Goal: Contribute content

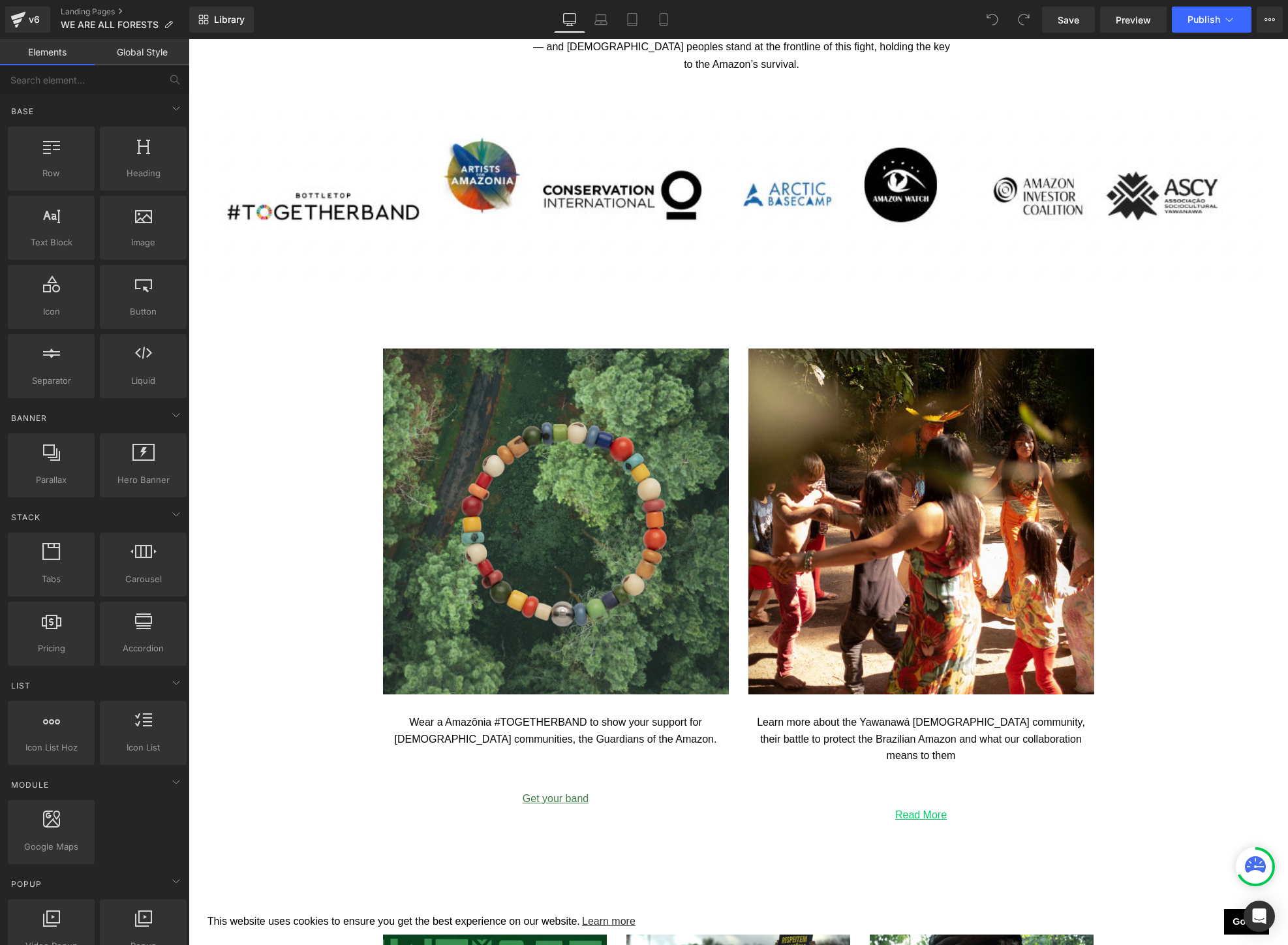
scroll to position [1752, 0]
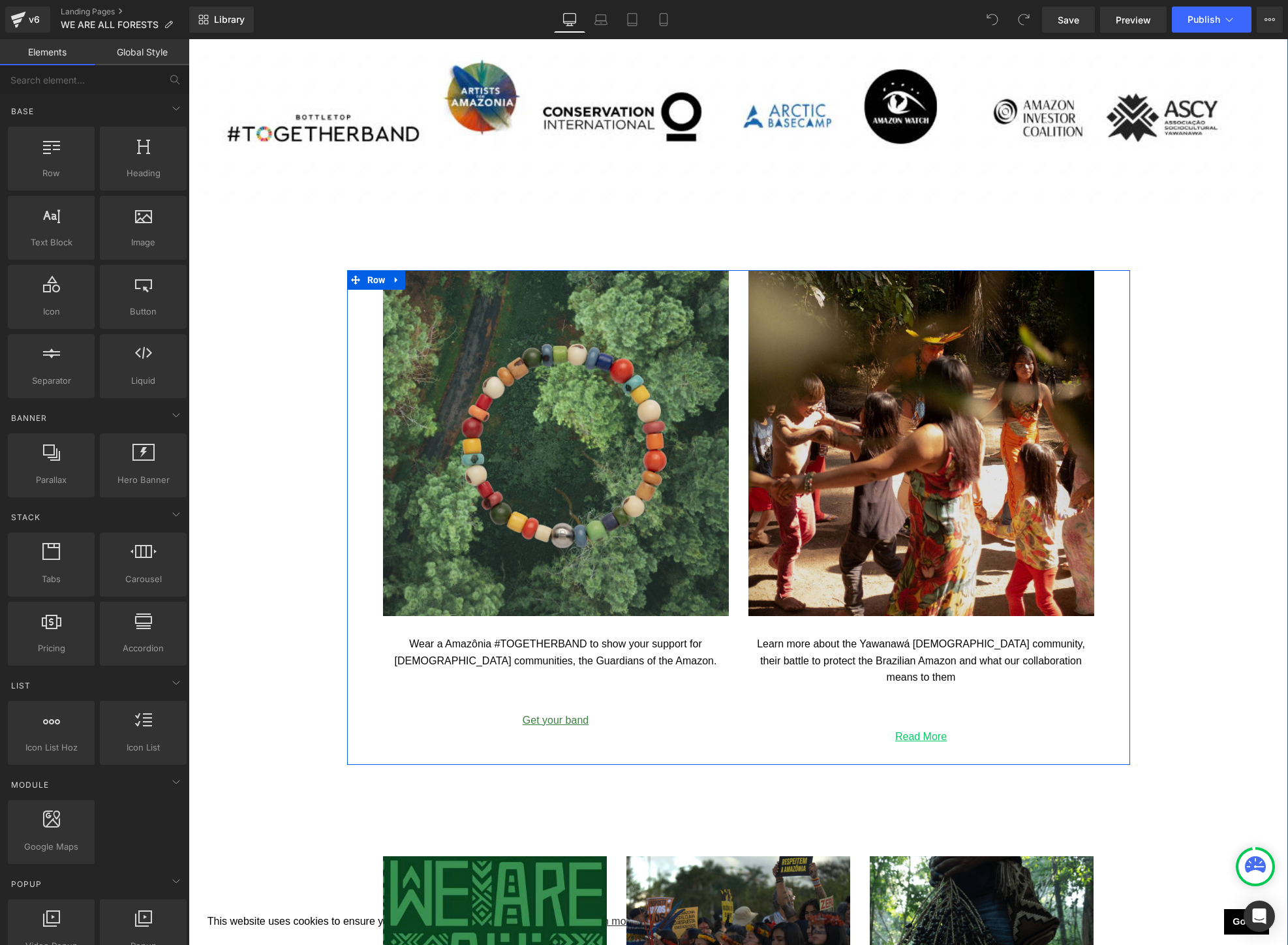
click at [1016, 523] on img at bounding box center [921, 443] width 346 height 346
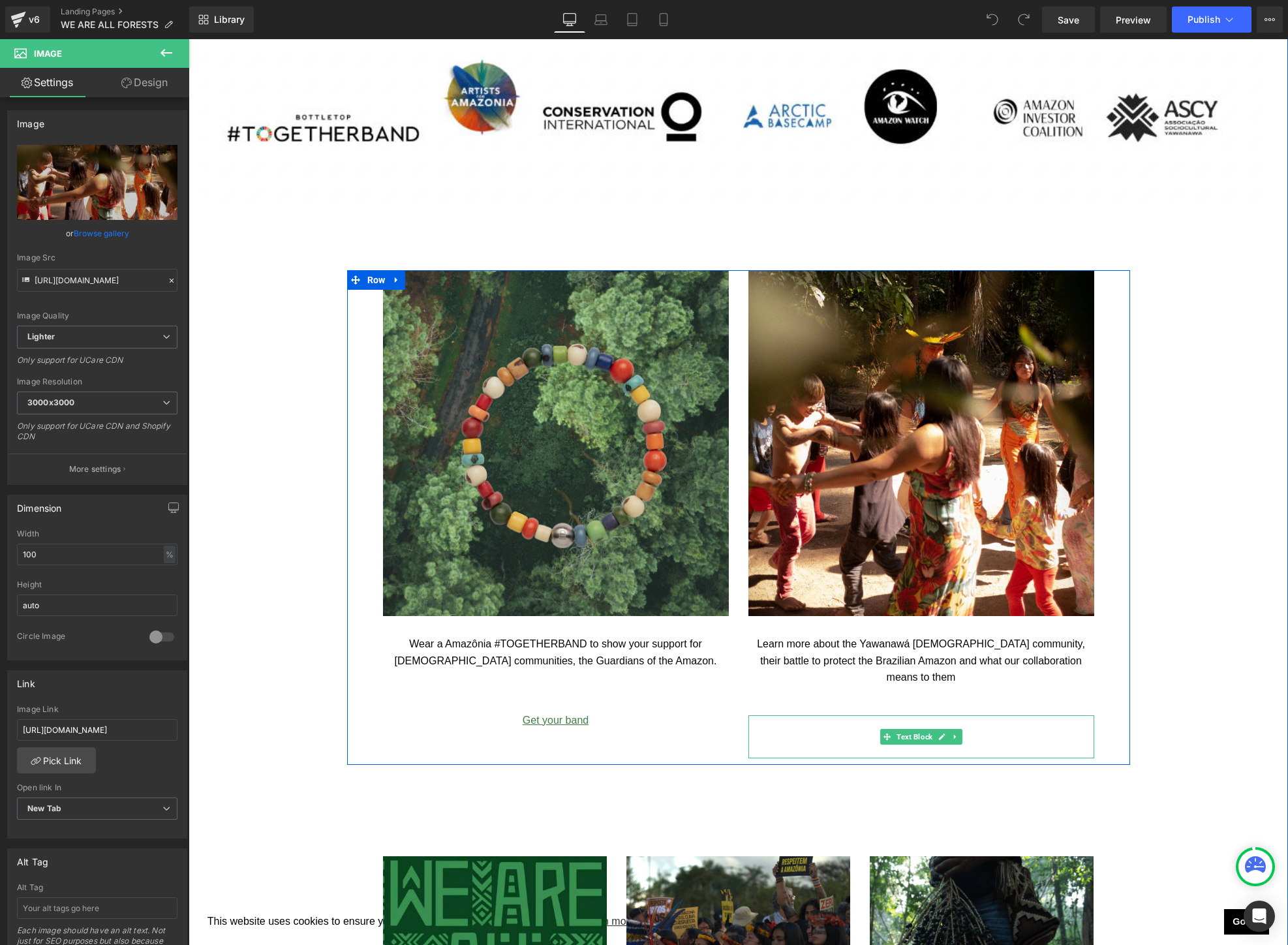
click at [992, 729] on p "Read More" at bounding box center [921, 737] width 346 height 17
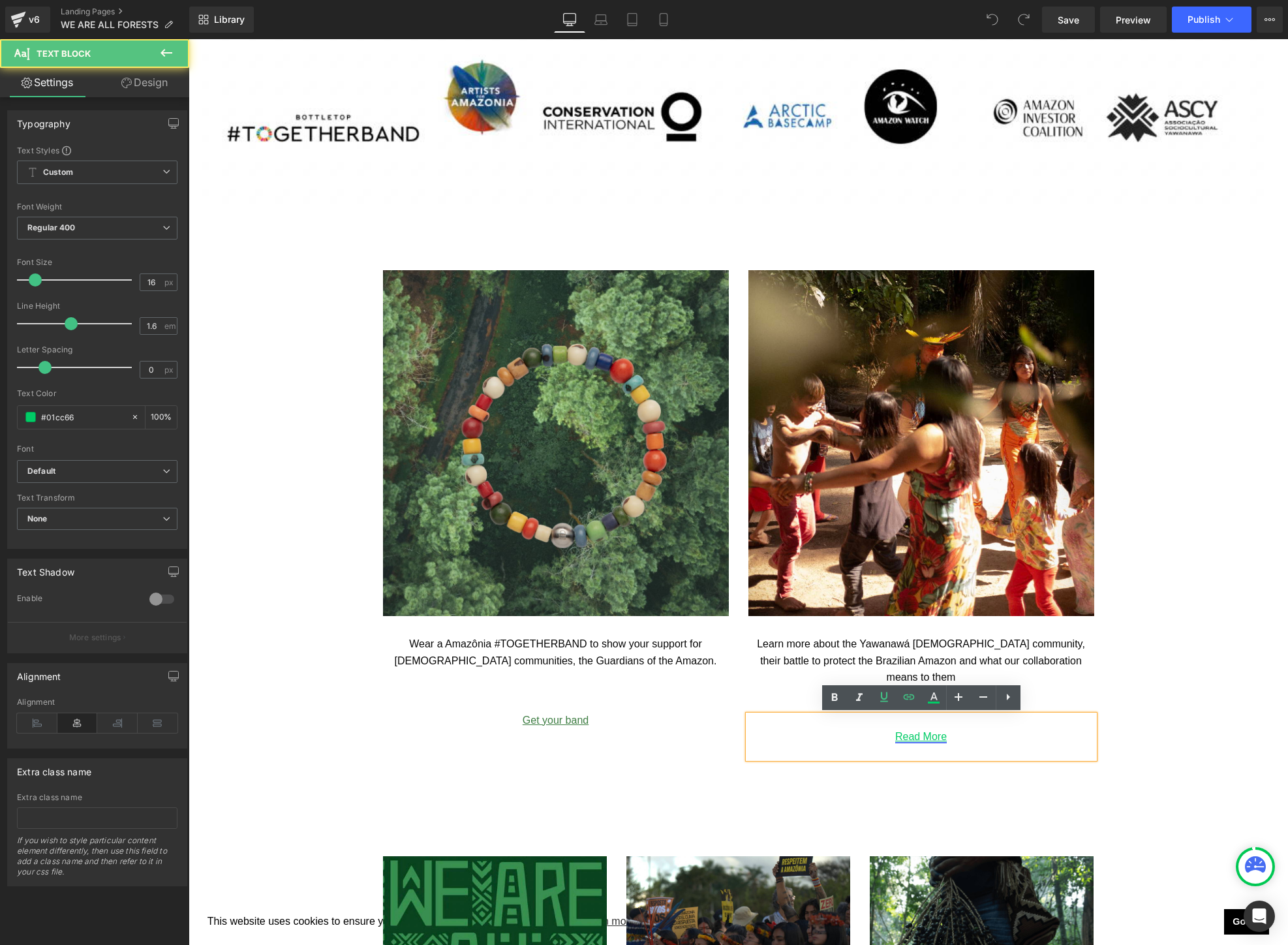
click at [922, 740] on link "Read More" at bounding box center [920, 736] width 51 height 11
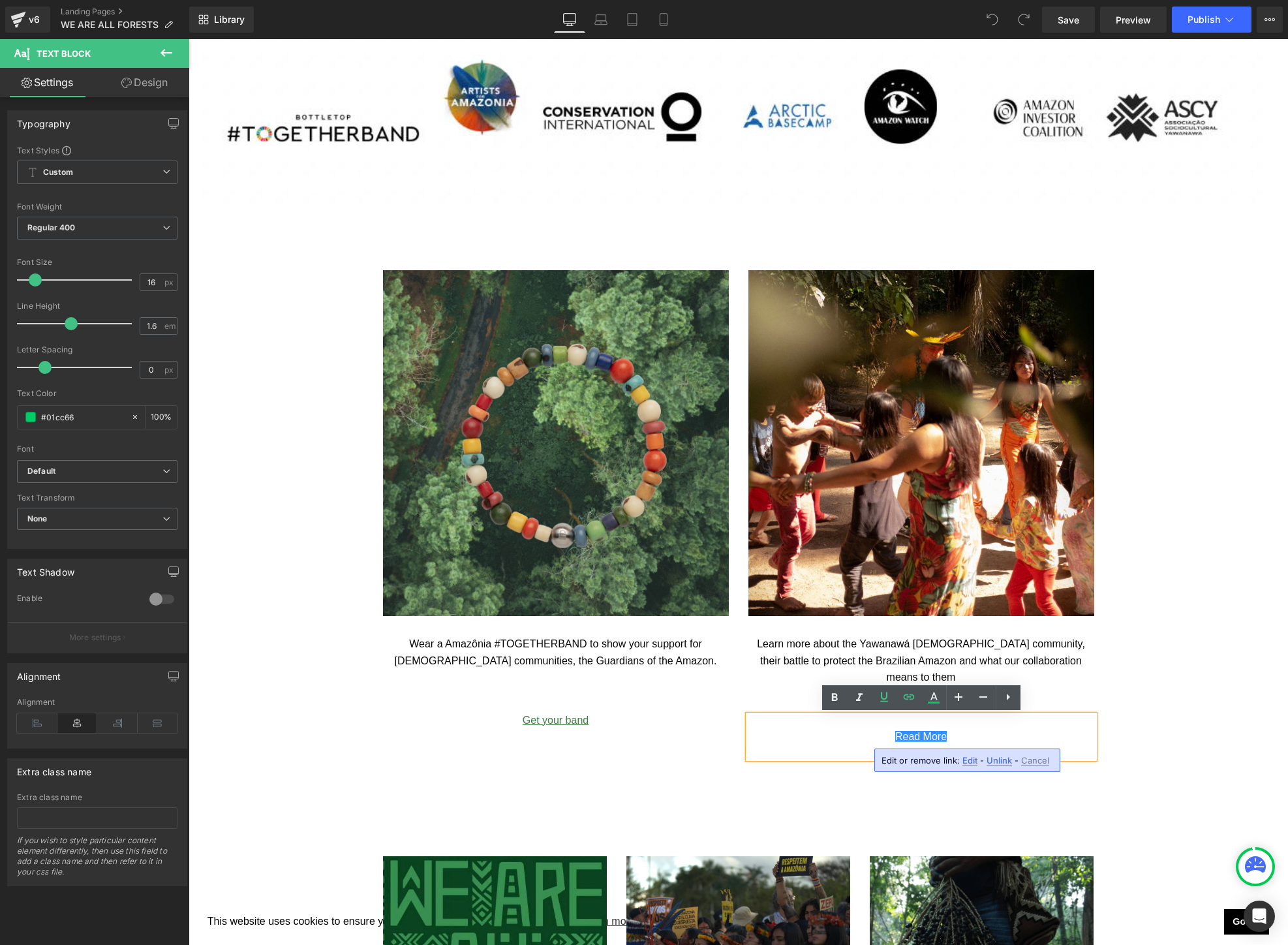
click at [966, 764] on span "Edit" at bounding box center [969, 761] width 15 height 11
click at [960, 764] on input "/blogs/news/togetherband-[GEOGRAPHIC_DATA]-[PERSON_NAME][GEOGRAPHIC_DATA]" at bounding box center [933, 764] width 201 height 32
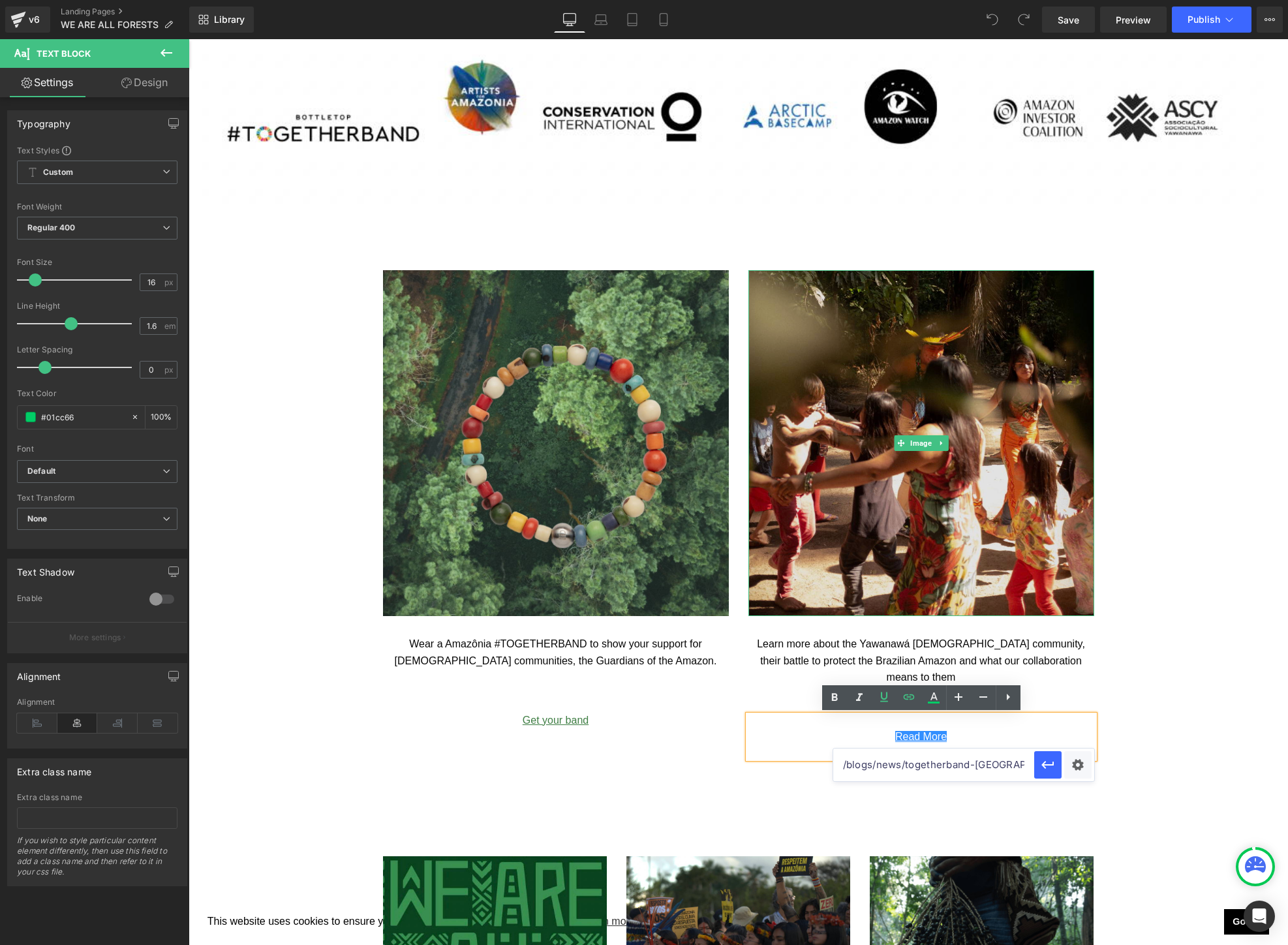
click at [903, 403] on img at bounding box center [921, 443] width 346 height 346
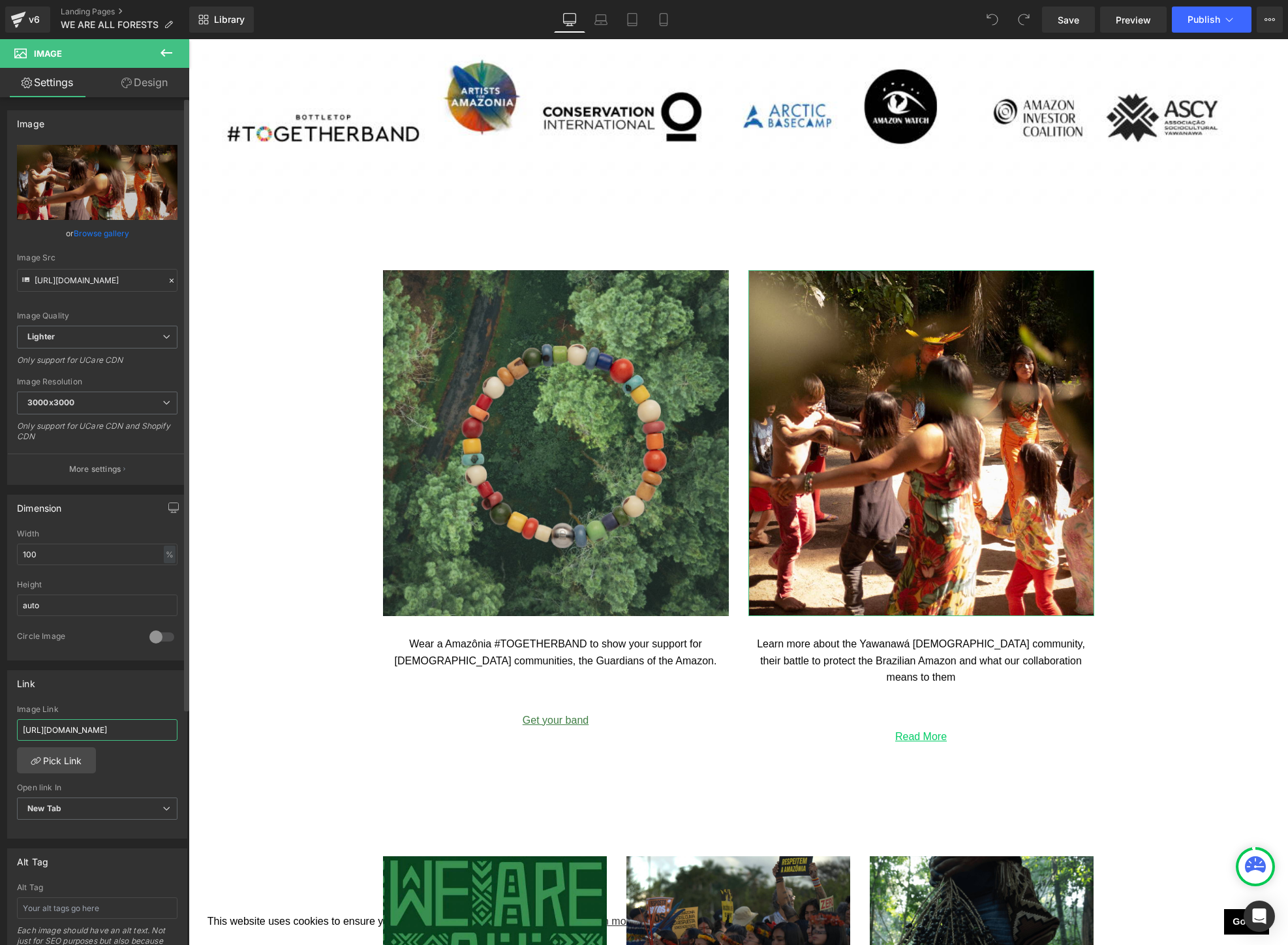
click at [144, 738] on input "[URL][DOMAIN_NAME]" at bounding box center [97, 730] width 161 height 22
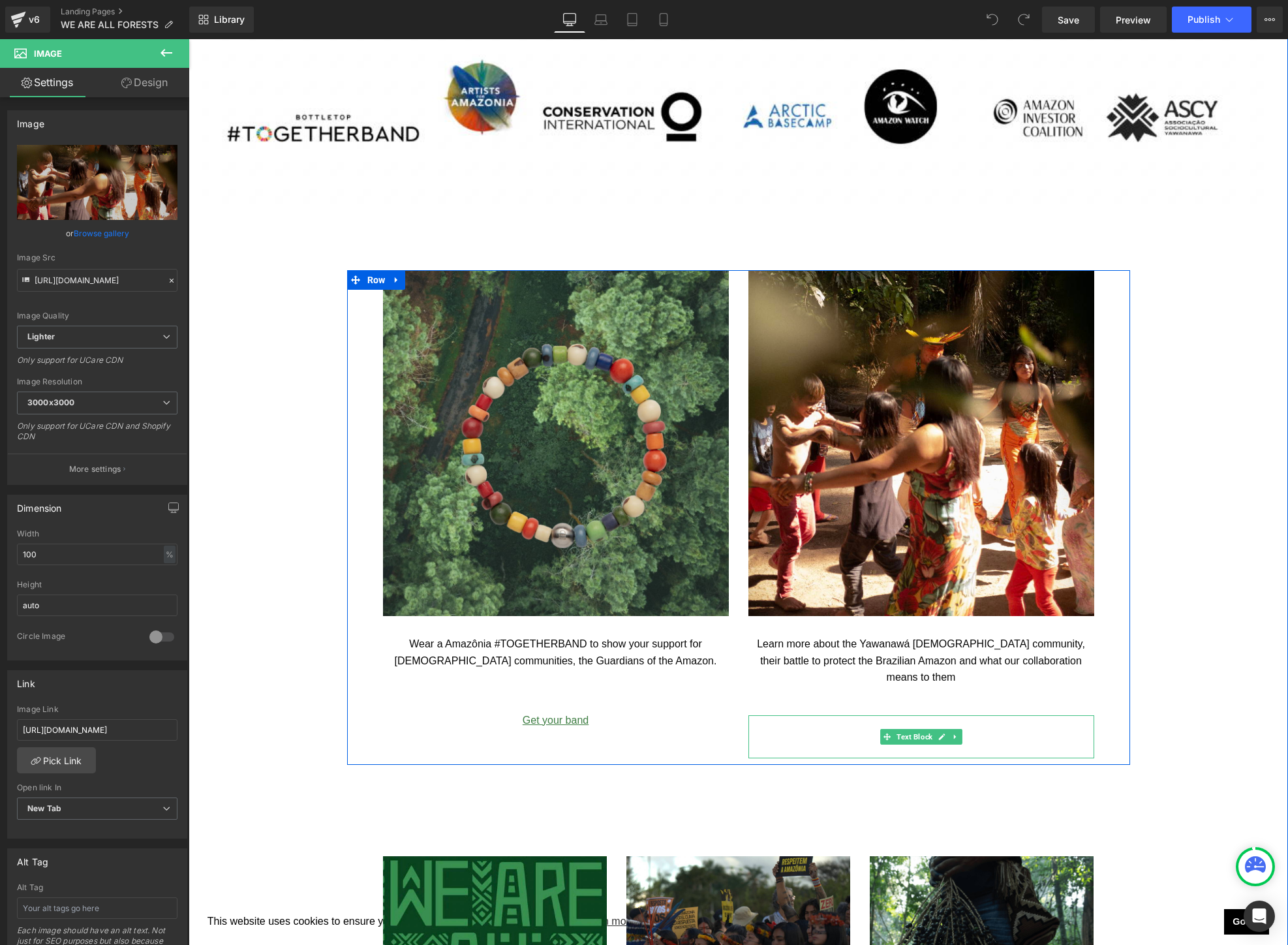
click at [977, 736] on p "Read More" at bounding box center [921, 737] width 346 height 17
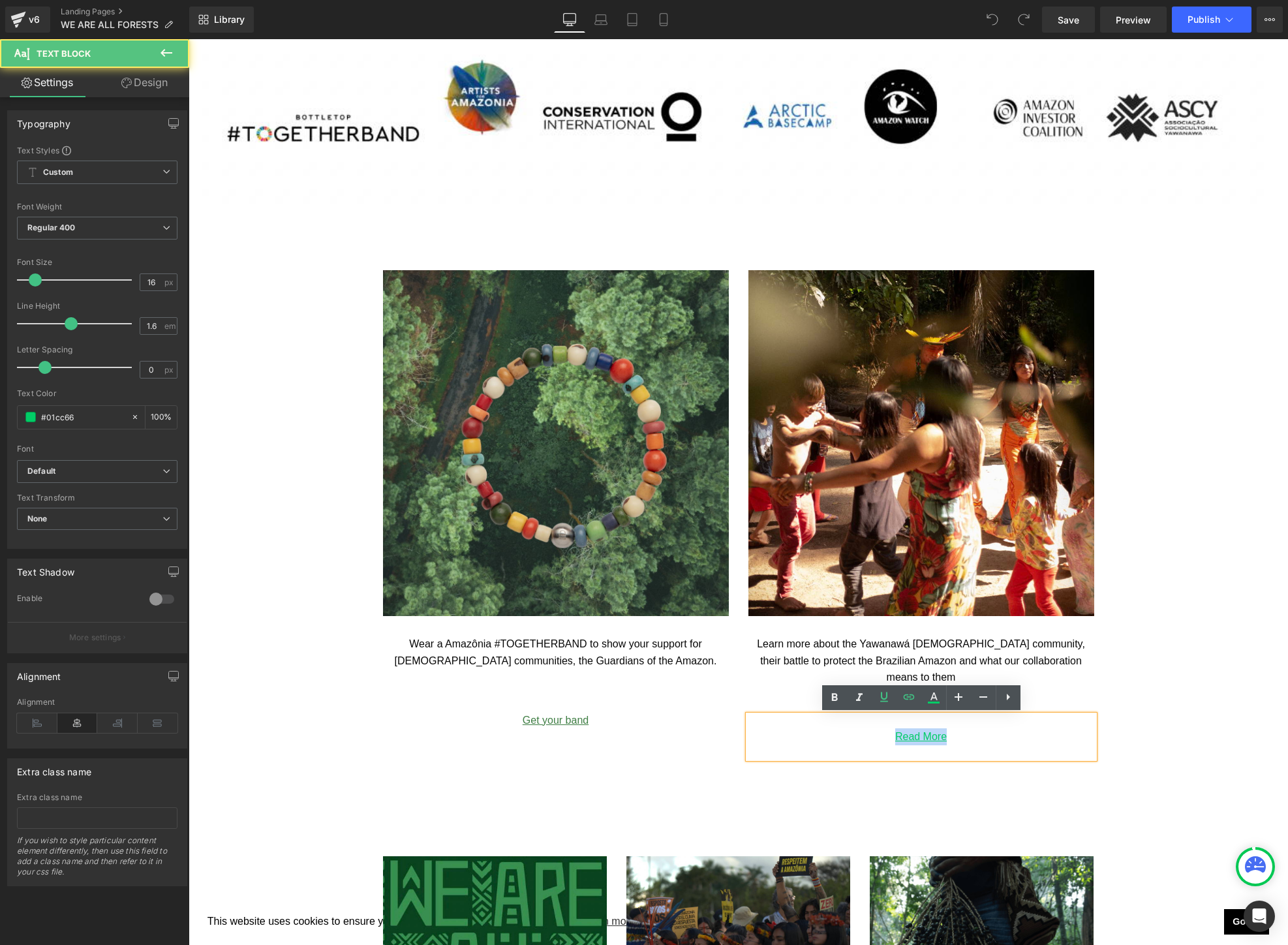
drag, startPoint x: 982, startPoint y: 743, endPoint x: 854, endPoint y: 743, distance: 128.0
click at [854, 743] on p "Read More" at bounding box center [921, 737] width 346 height 17
click at [908, 698] on icon at bounding box center [909, 697] width 15 height 15
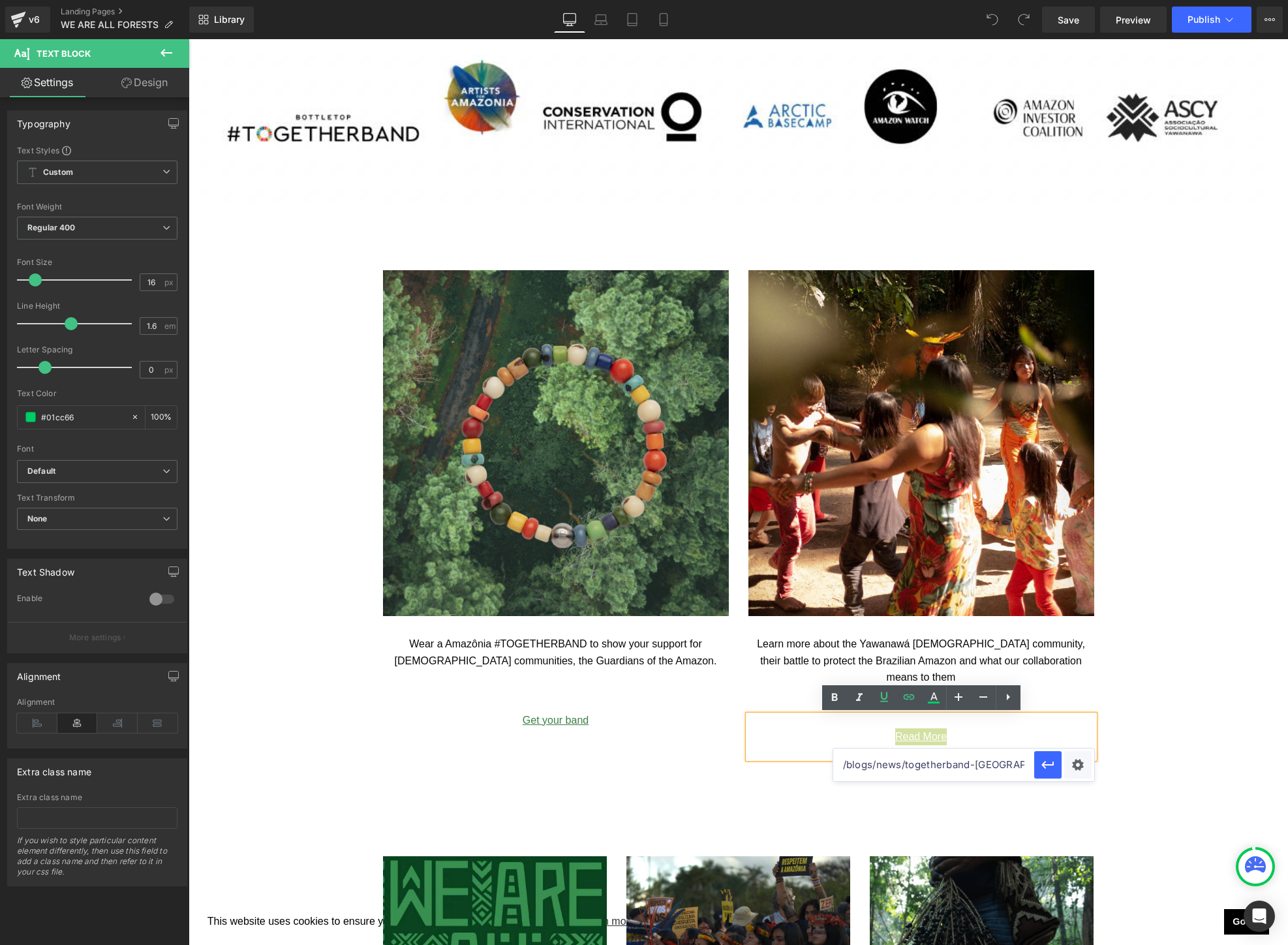
click at [911, 762] on input "/blogs/news/togetherband-[GEOGRAPHIC_DATA]-[PERSON_NAME][GEOGRAPHIC_DATA]" at bounding box center [933, 764] width 201 height 32
paste input "[URL][DOMAIN_NAME]"
type input "[URL][DOMAIN_NAME]"
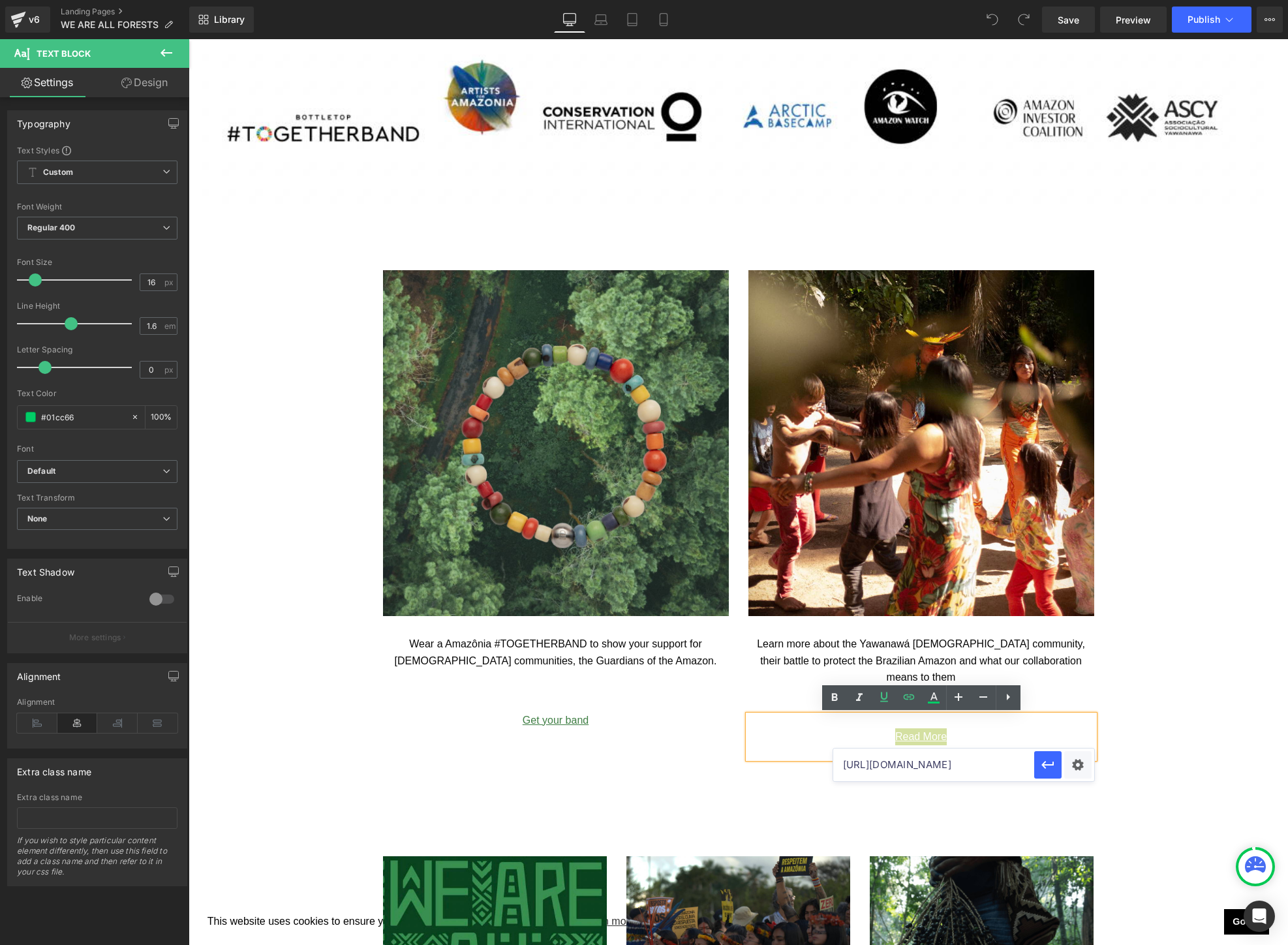
scroll to position [0, 93]
click at [1082, 0] on div "Text Color Highlight Color #333333 Edit or remove link: Edit - Unlink - Cancel …" at bounding box center [644, 0] width 1288 height 0
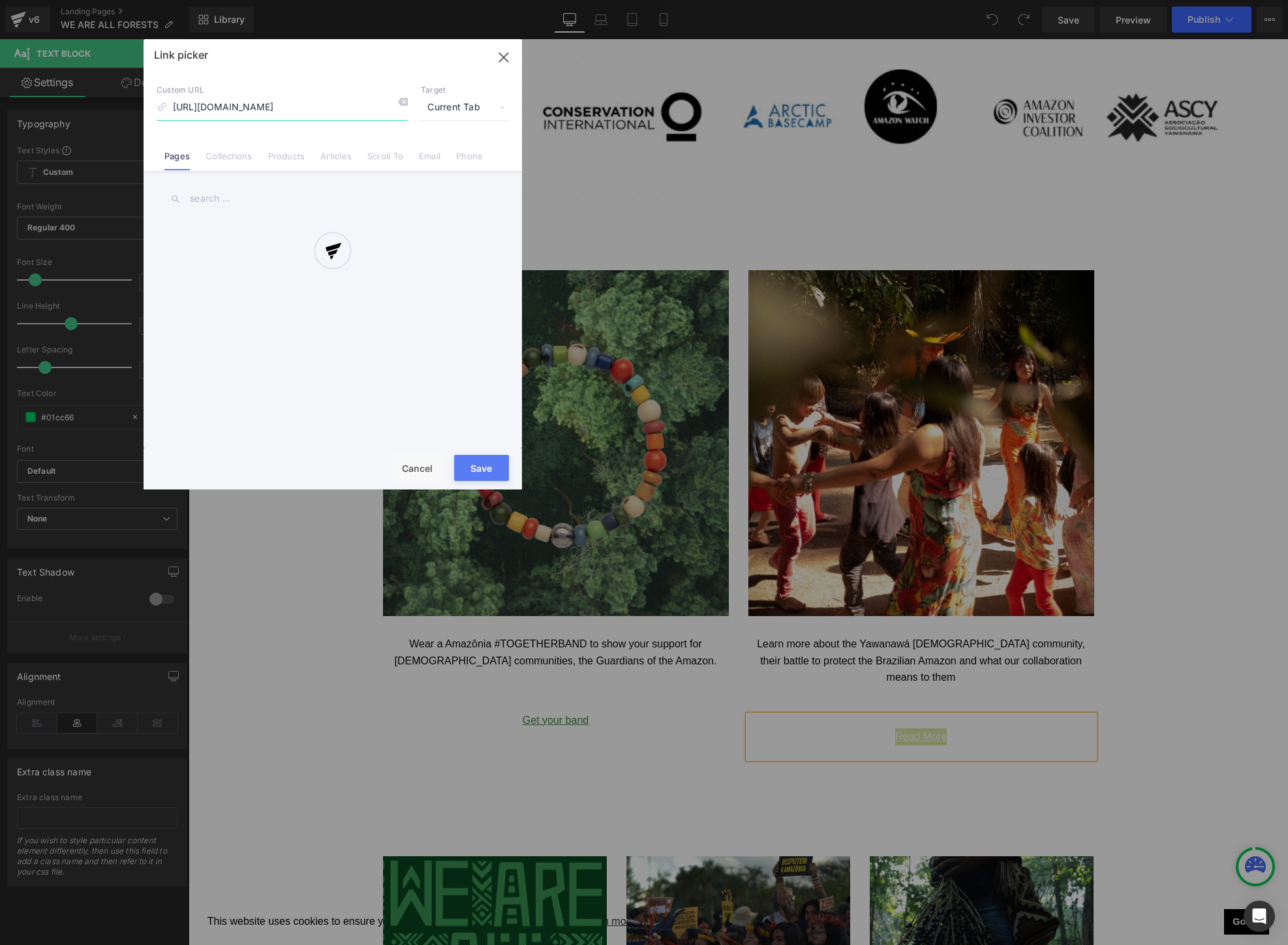
scroll to position [0, 19]
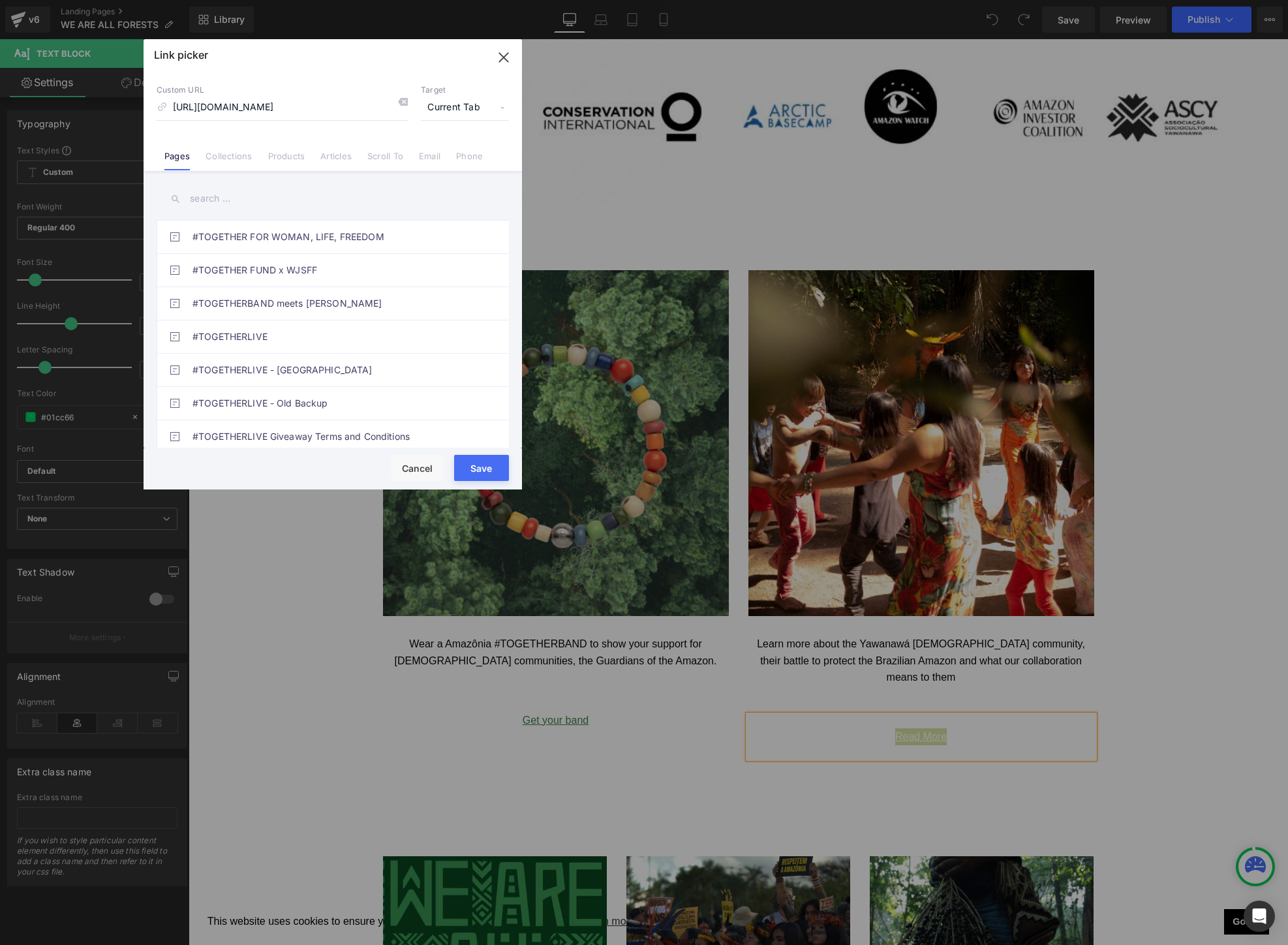
click at [431, 105] on span "Current Tab" at bounding box center [464, 107] width 88 height 25
click at [440, 152] on li "New Tab" at bounding box center [465, 154] width 101 height 23
click at [478, 464] on button "Save" at bounding box center [481, 467] width 55 height 26
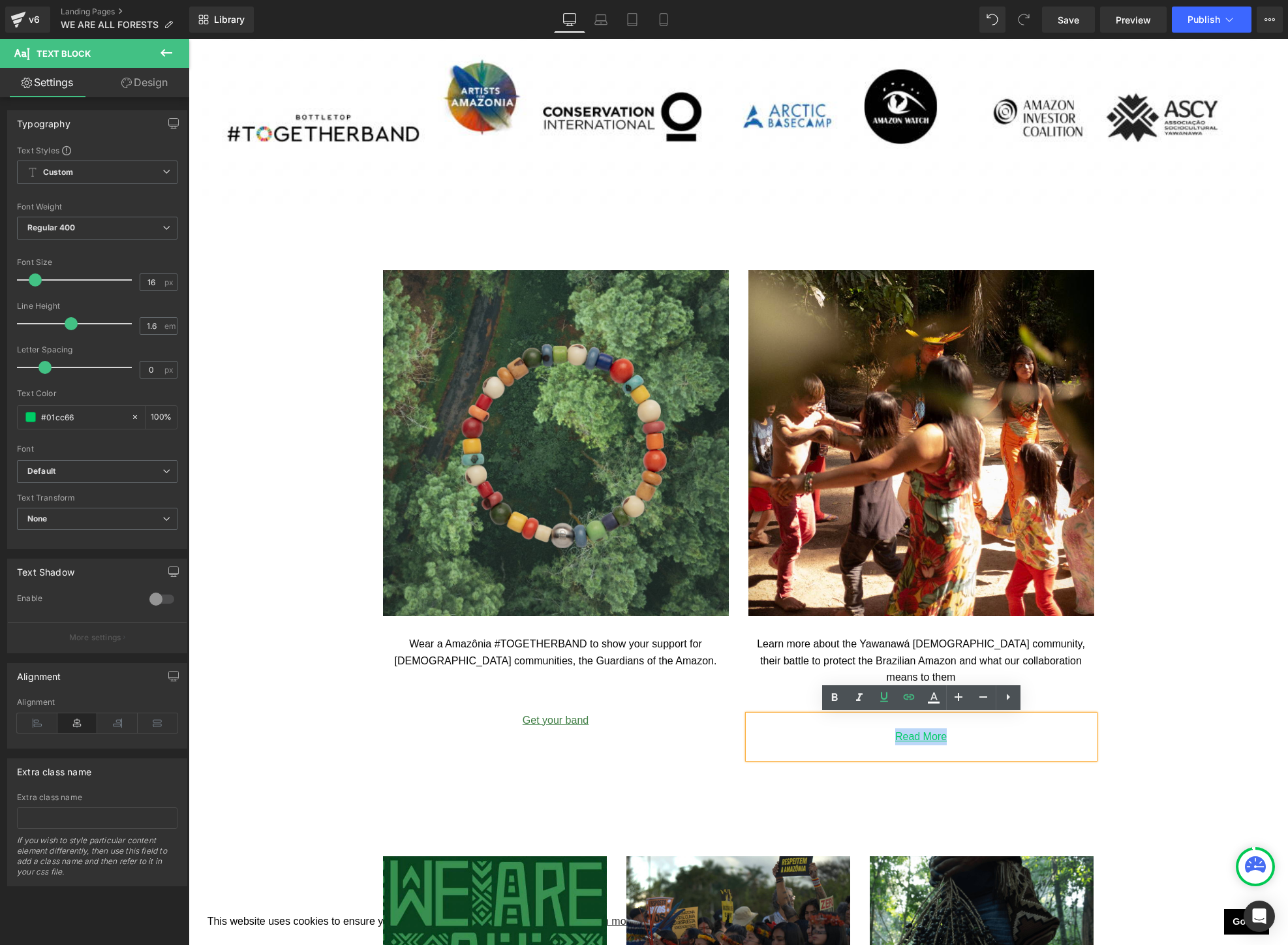
click at [1233, 403] on div "Image Image Wear a Amazônia #TOGETHERBAND to show your support for [DEMOGRAPHIC…" at bounding box center [737, 416] width 1099 height 790
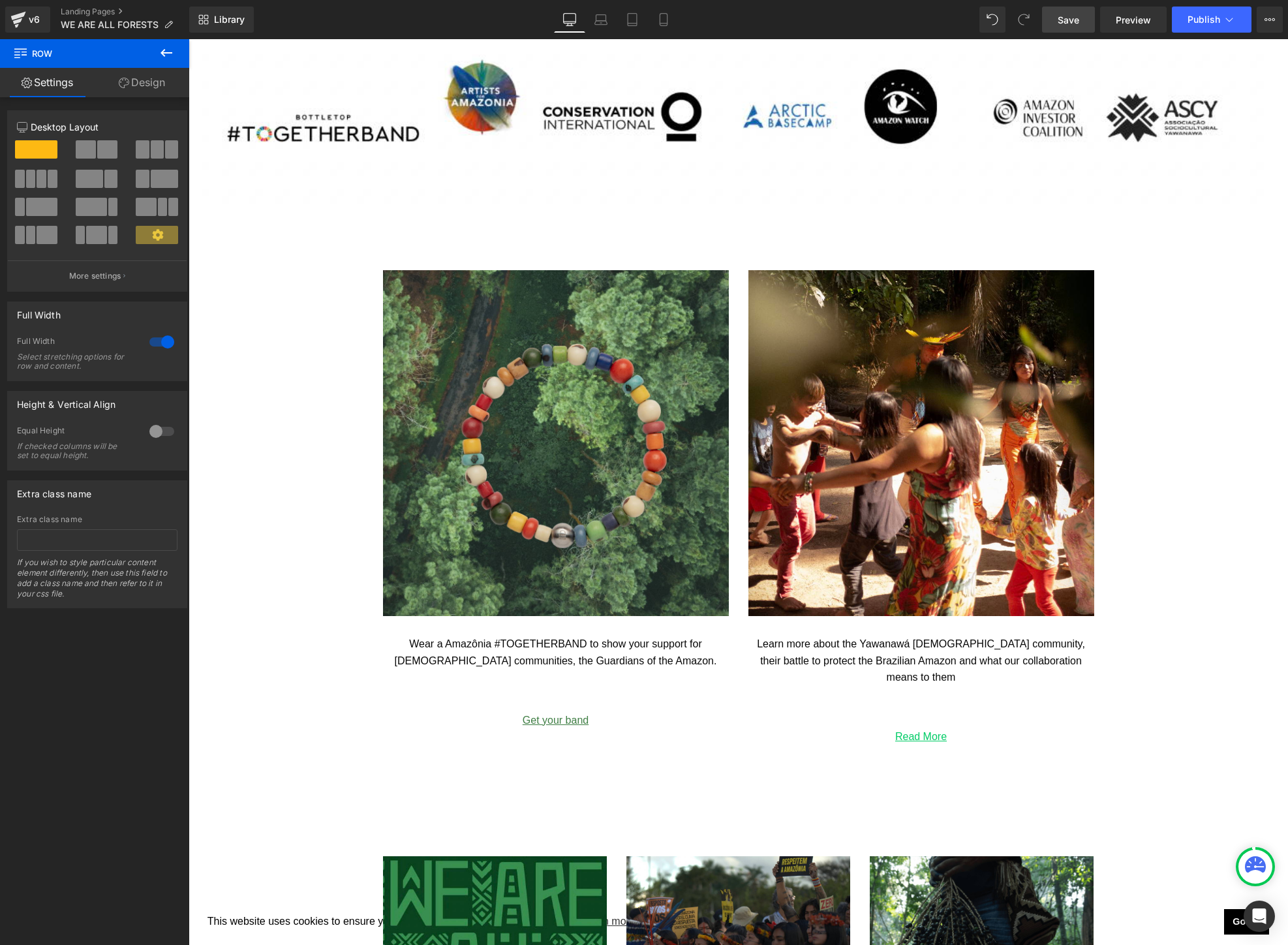
click at [1066, 14] on span "Save" at bounding box center [1068, 20] width 22 height 14
